Goal: Task Accomplishment & Management: Manage account settings

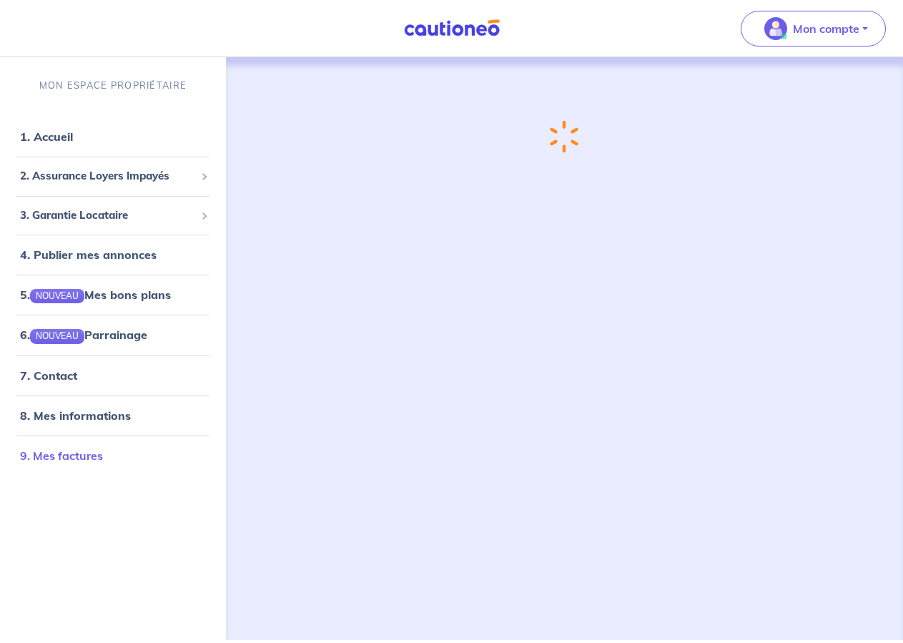
click at [71, 452] on link "9. Mes factures" at bounding box center [61, 455] width 83 height 14
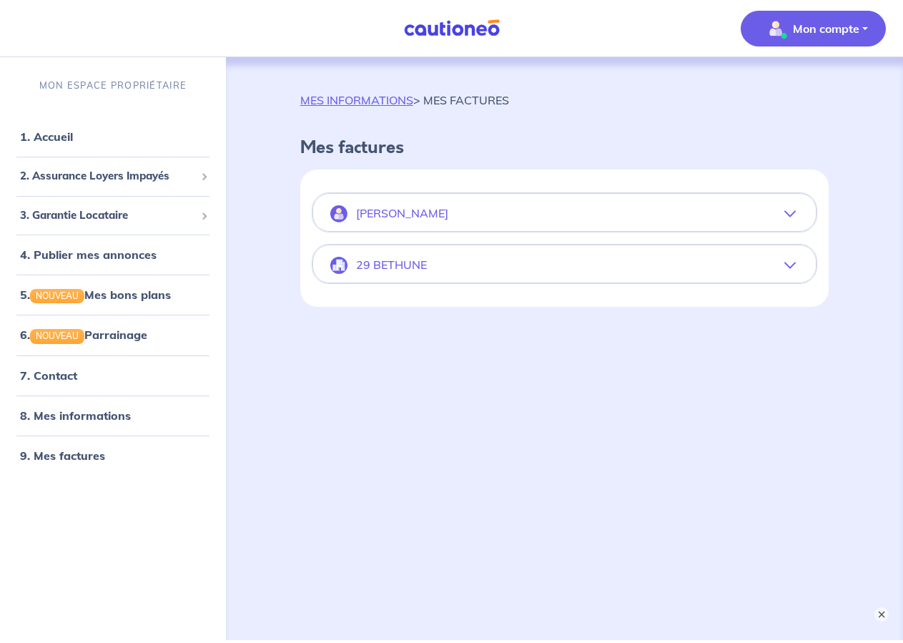
click at [398, 279] on button "29 BETHUNE" at bounding box center [564, 265] width 503 height 34
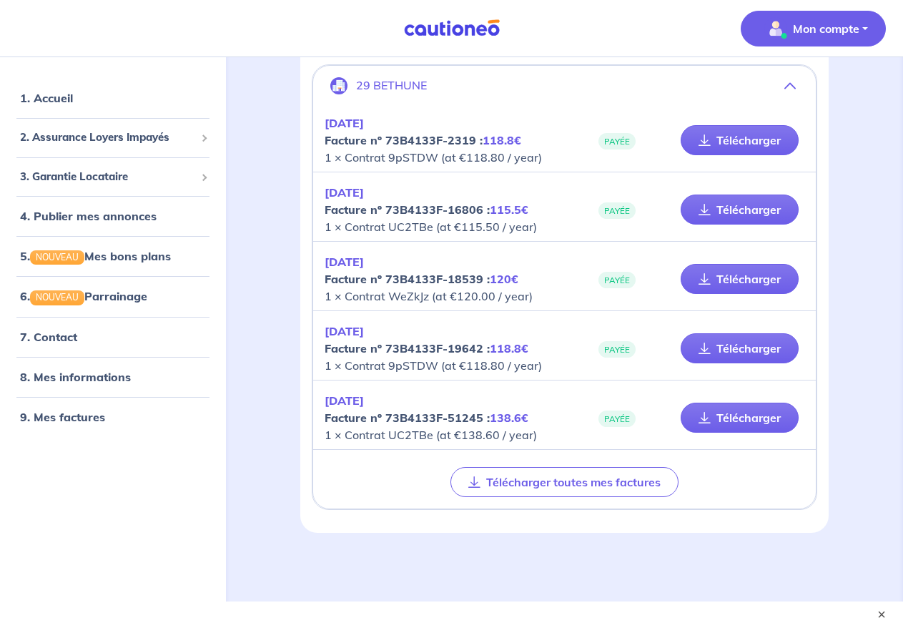
scroll to position [195, 0]
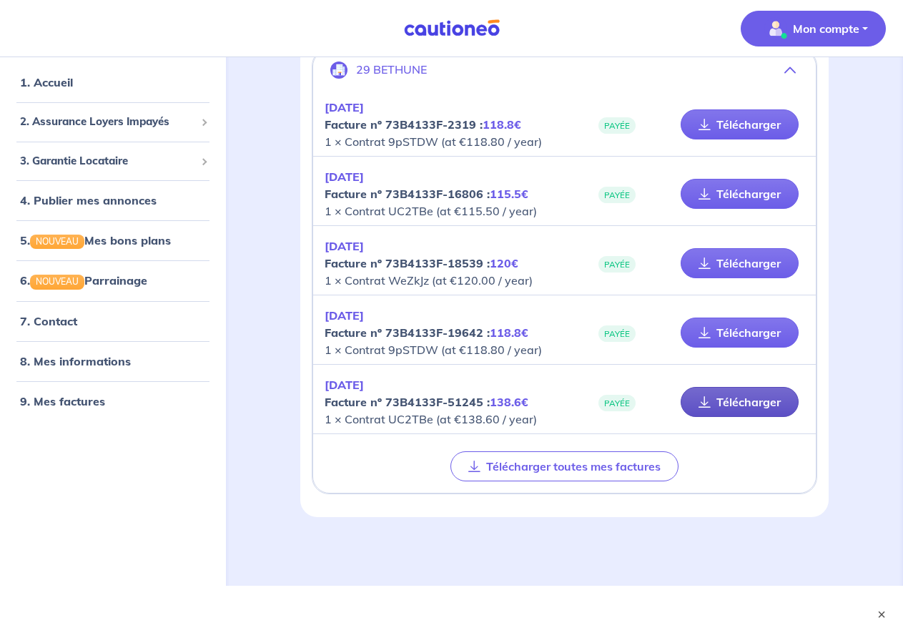
click at [722, 394] on link "Télécharger" at bounding box center [740, 402] width 118 height 30
click at [112, 123] on span "2. Assurance Loyers Impayés" at bounding box center [107, 122] width 175 height 16
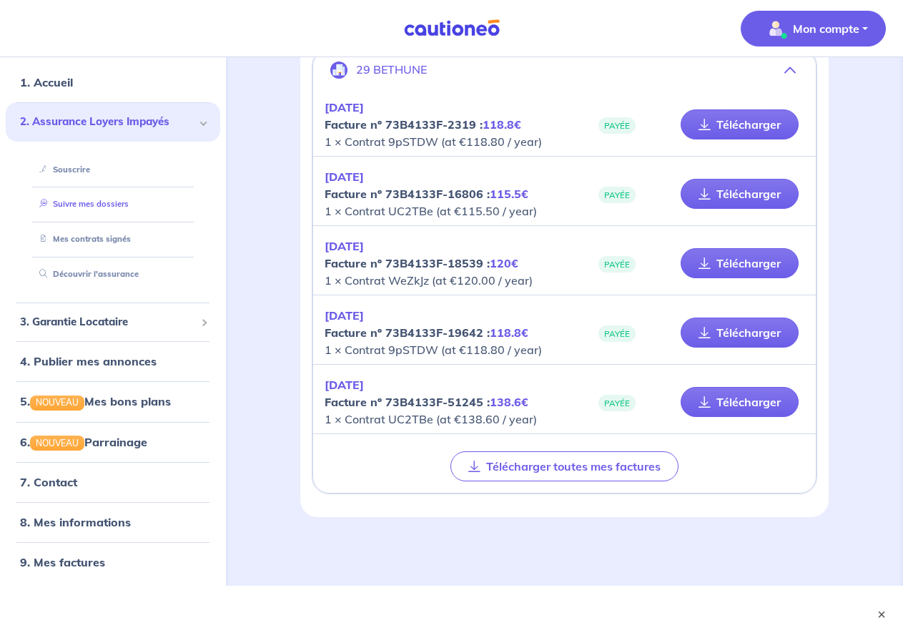
click at [94, 203] on link "Suivre mes dossiers" at bounding box center [81, 204] width 95 height 10
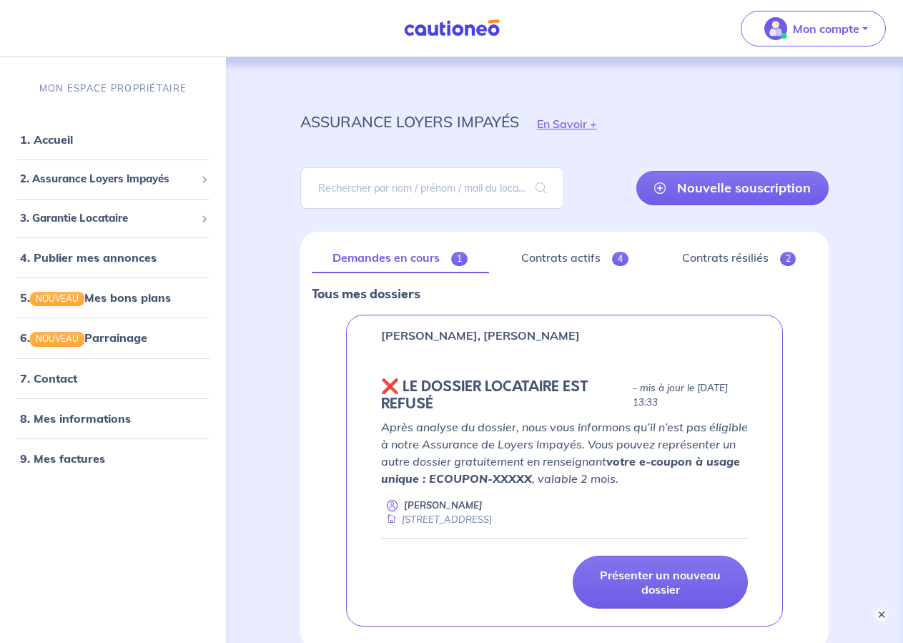
scroll to position [132, 0]
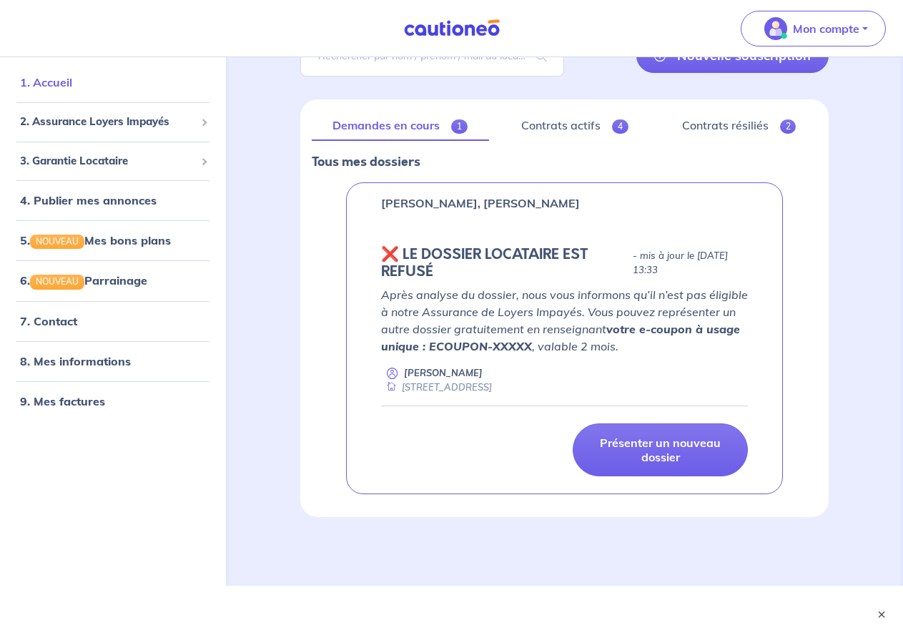
click at [71, 85] on link "1. Accueil" at bounding box center [46, 82] width 52 height 14
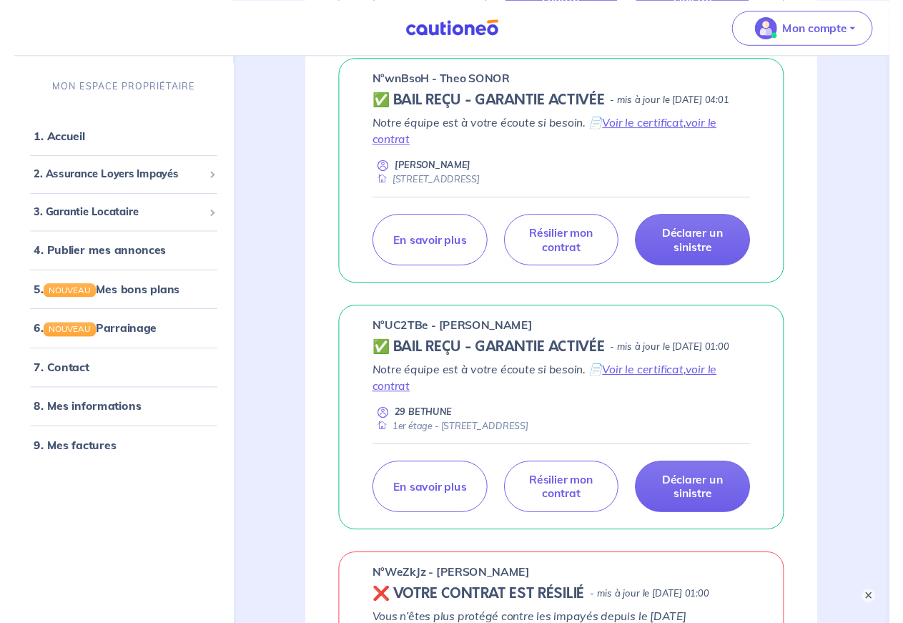
scroll to position [511, 0]
